Goal: Information Seeking & Learning: Understand process/instructions

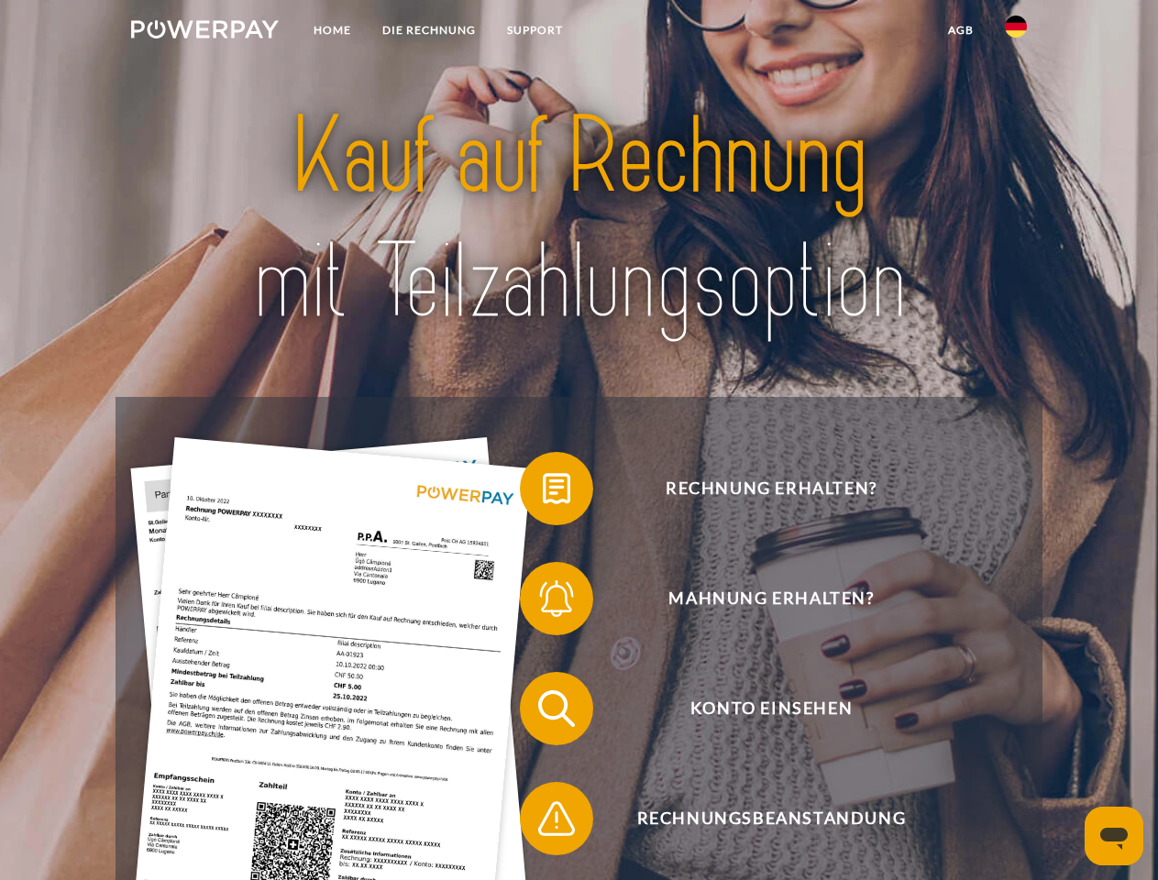
click at [204, 32] on img at bounding box center [205, 29] width 148 height 18
click at [1016, 32] on img at bounding box center [1016, 27] width 22 height 22
click at [960, 30] on link "agb" at bounding box center [961, 30] width 57 height 33
click at [543, 492] on span at bounding box center [529, 489] width 92 height 92
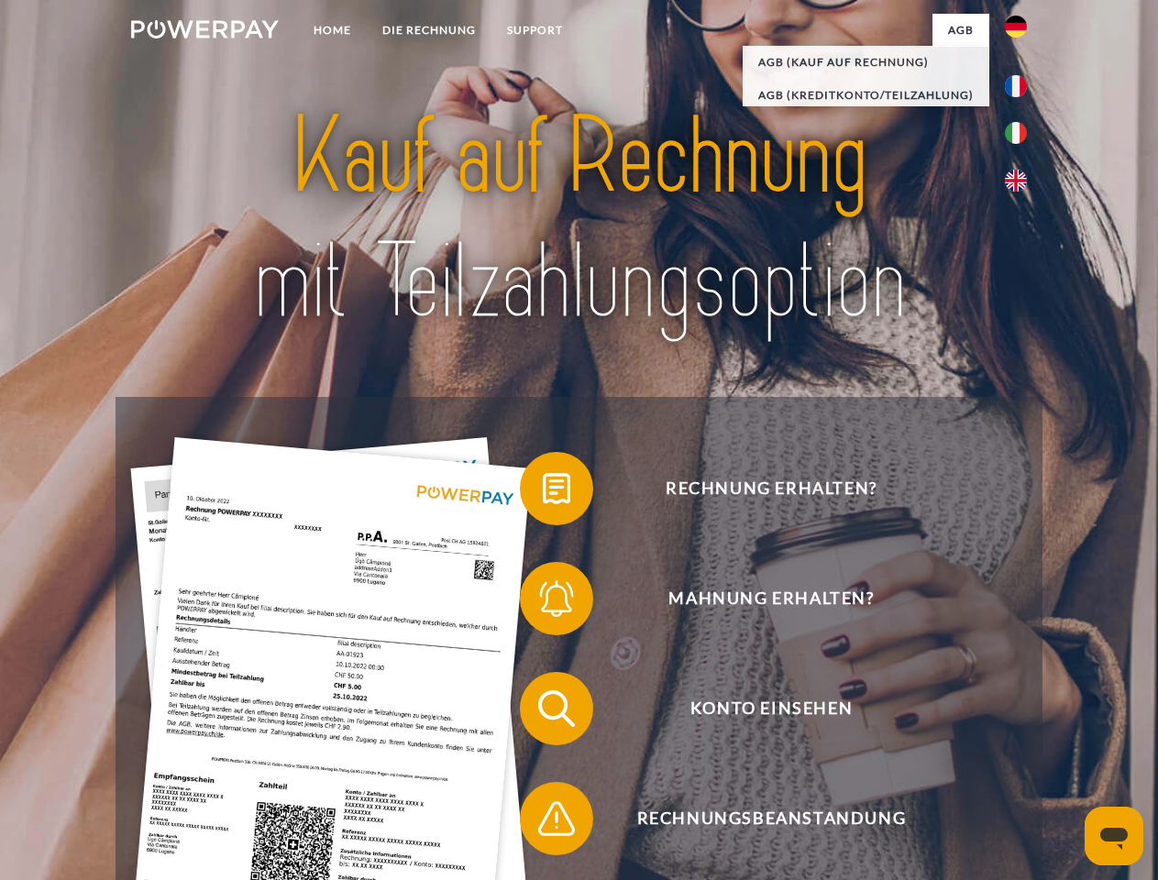
click at [543, 602] on span at bounding box center [529, 599] width 92 height 92
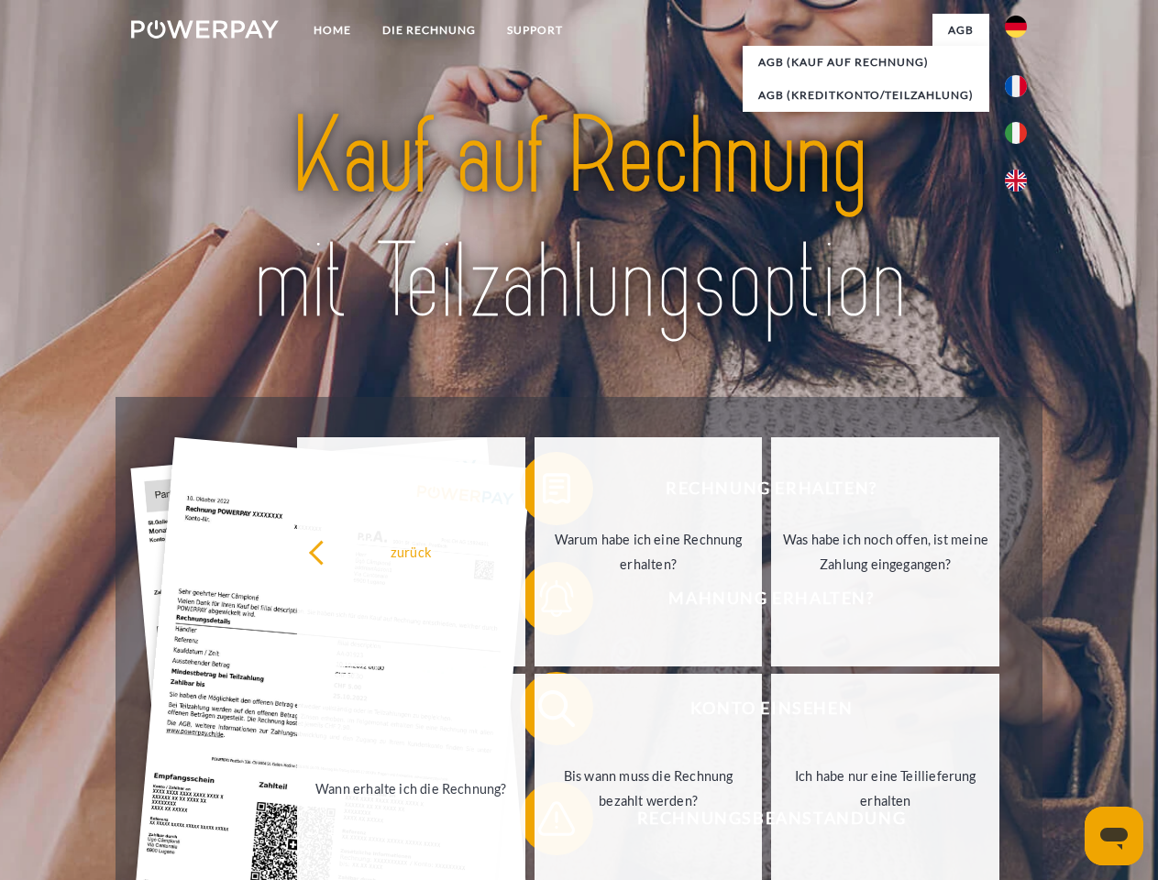
click at [543, 712] on link "Bis wann muss die Rechnung bezahlt werden?" at bounding box center [649, 788] width 228 height 229
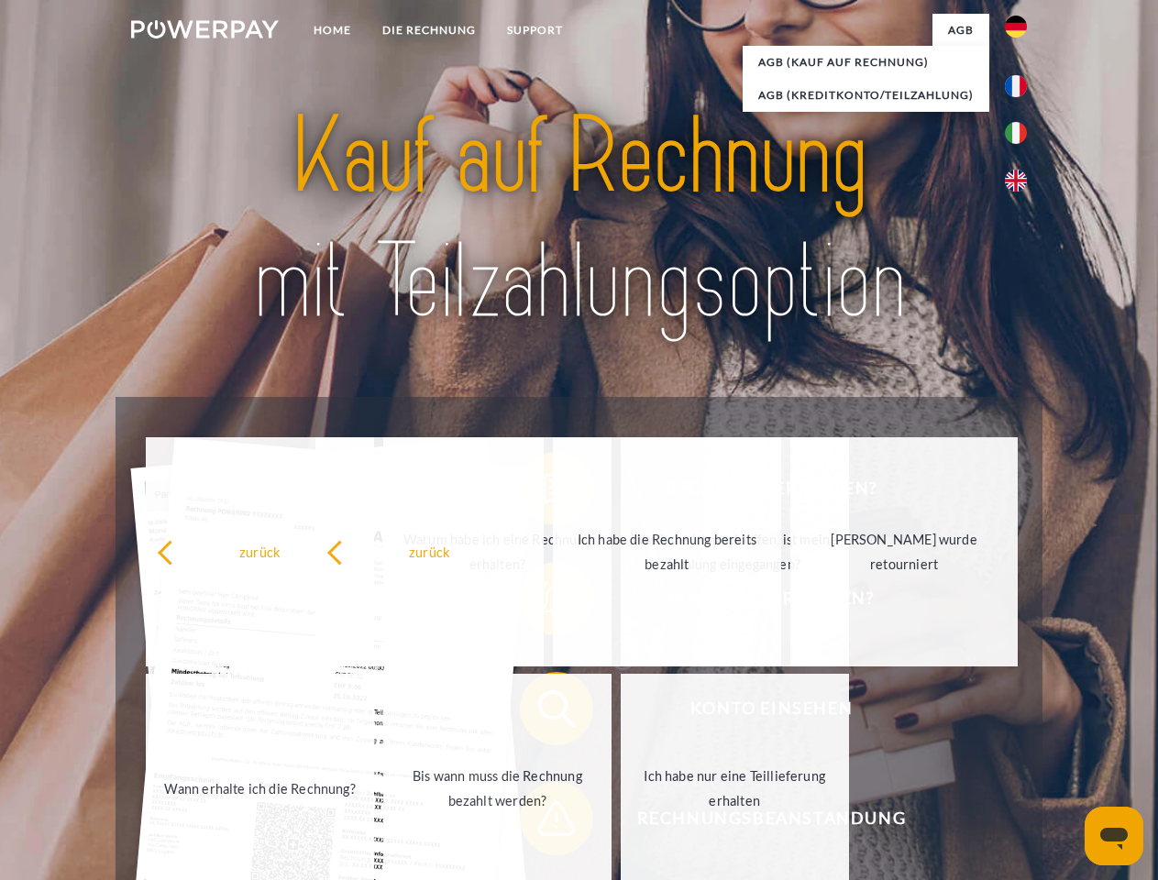
click at [543, 823] on span at bounding box center [529, 819] width 92 height 92
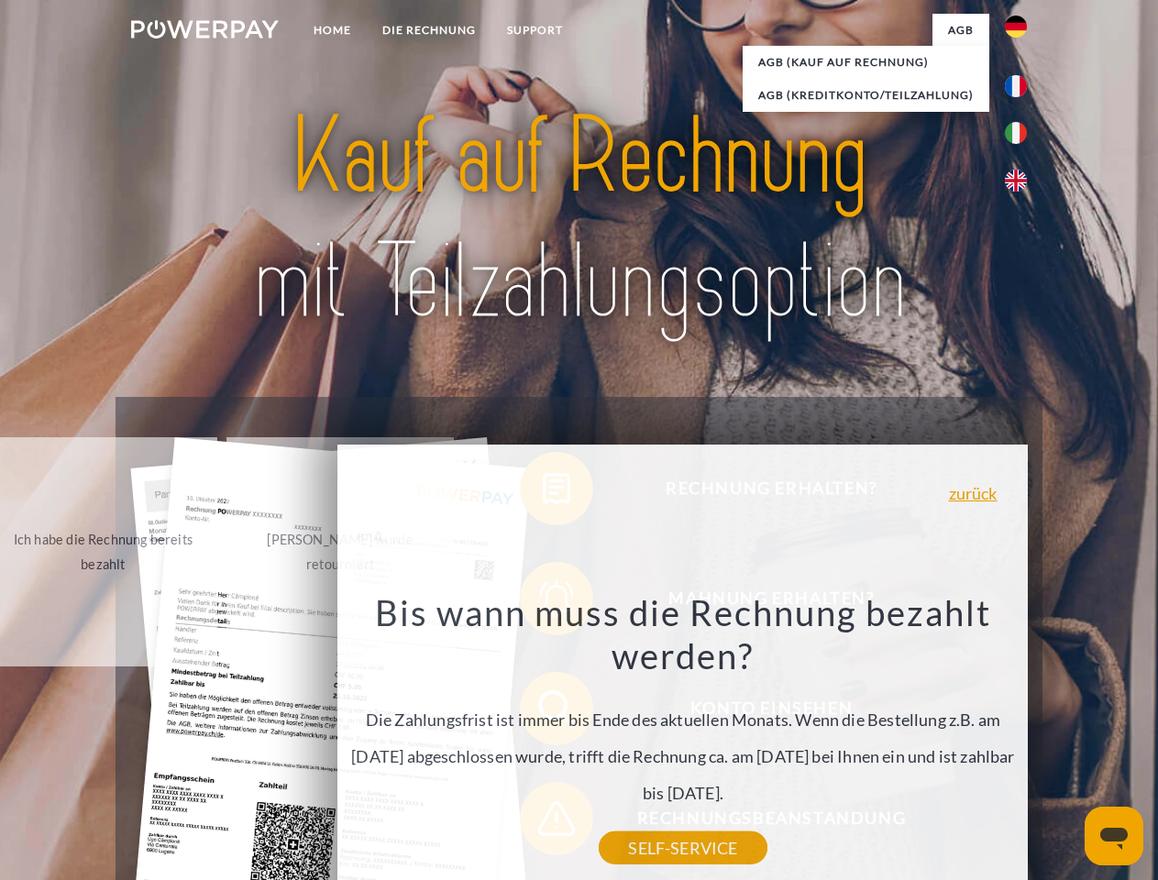
click at [1114, 836] on icon "Messaging-Fenster öffnen" at bounding box center [1114, 839] width 28 height 22
